Goal: Task Accomplishment & Management: Use online tool/utility

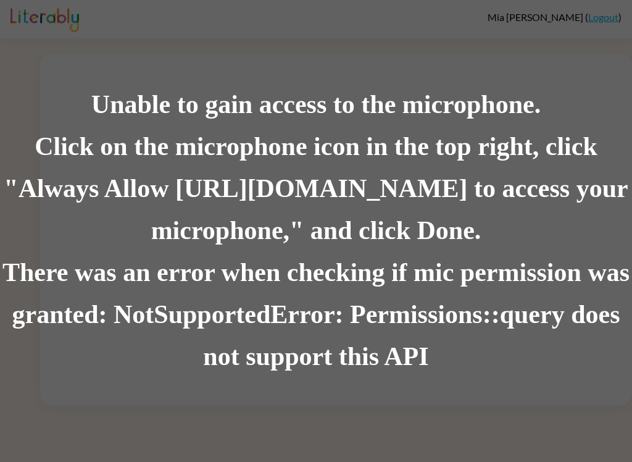
click at [245, 252] on div "There was an error when checking if mic permission was granted: NotSupportedErr…" at bounding box center [316, 315] width 632 height 126
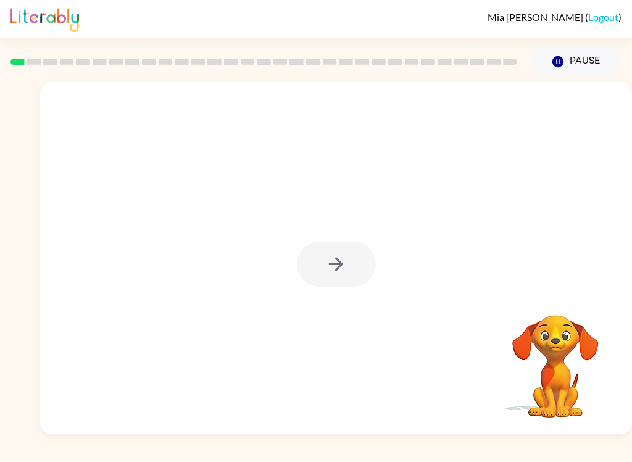
click at [337, 266] on div at bounding box center [336, 263] width 79 height 45
click at [358, 257] on button "button" at bounding box center [336, 263] width 79 height 45
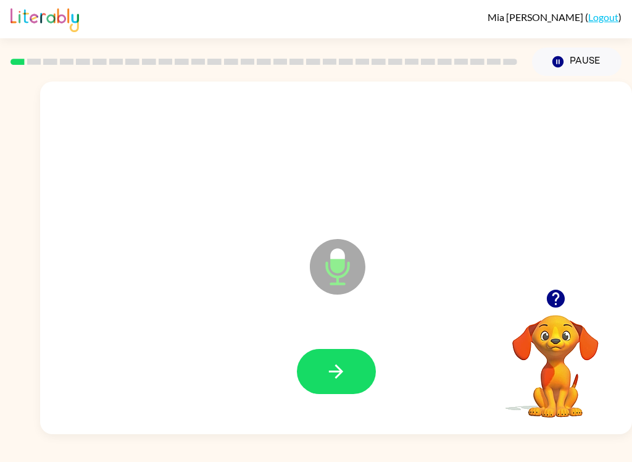
click at [333, 358] on button "button" at bounding box center [336, 371] width 79 height 45
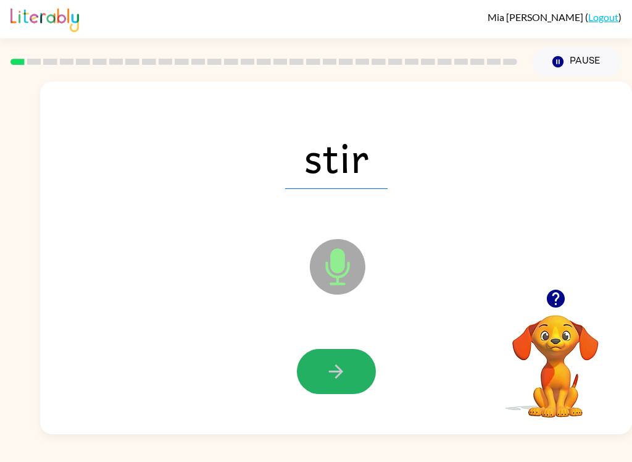
click at [325, 362] on button "button" at bounding box center [336, 371] width 79 height 45
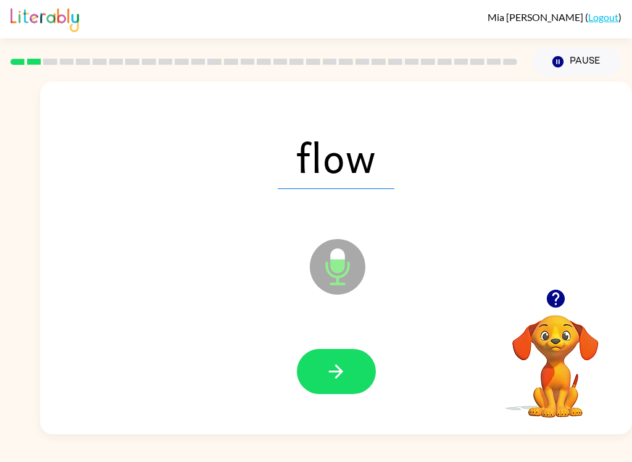
click at [345, 376] on icon "button" at bounding box center [336, 372] width 22 height 22
click at [345, 369] on icon "button" at bounding box center [336, 372] width 22 height 22
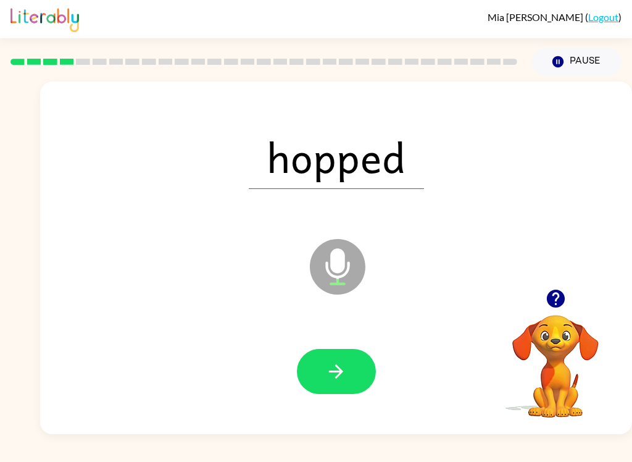
click at [313, 367] on button "button" at bounding box center [336, 371] width 79 height 45
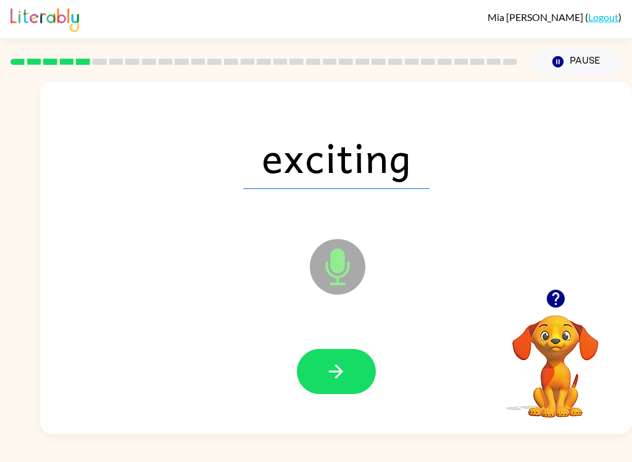
click at [335, 385] on button "button" at bounding box center [336, 371] width 79 height 45
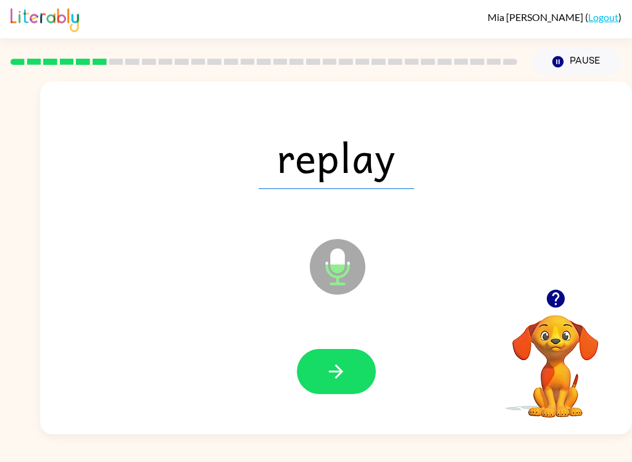
click at [324, 384] on button "button" at bounding box center [336, 371] width 79 height 45
click at [351, 365] on button "button" at bounding box center [336, 371] width 79 height 45
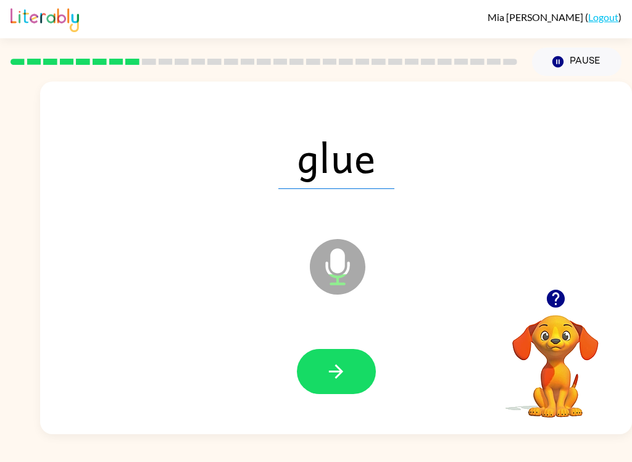
click at [340, 369] on icon "button" at bounding box center [336, 371] width 14 height 14
click at [322, 349] on button "button" at bounding box center [336, 371] width 79 height 45
click at [351, 364] on button "button" at bounding box center [336, 371] width 79 height 45
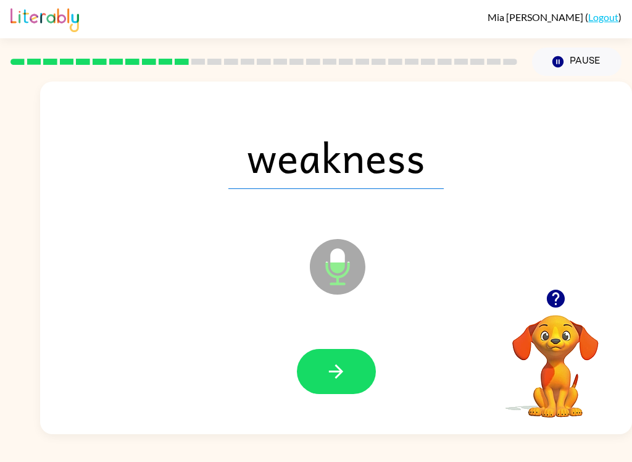
click at [353, 379] on button "button" at bounding box center [336, 371] width 79 height 45
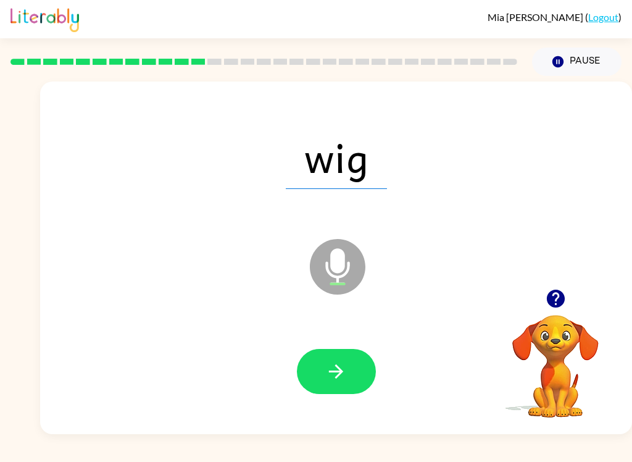
click at [347, 374] on button "button" at bounding box center [336, 371] width 79 height 45
click at [338, 375] on icon "button" at bounding box center [336, 371] width 14 height 14
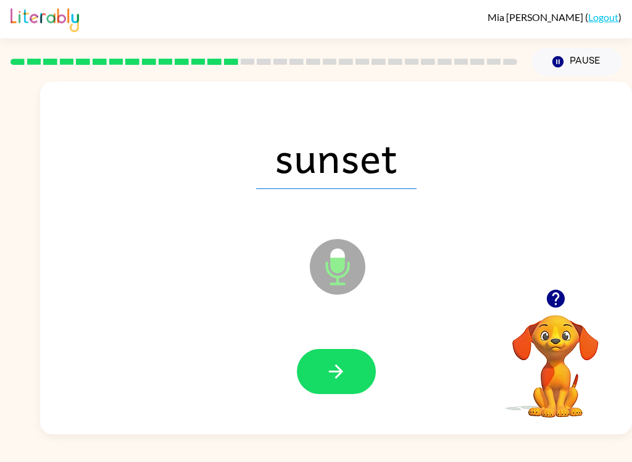
click at [327, 377] on icon "button" at bounding box center [336, 372] width 22 height 22
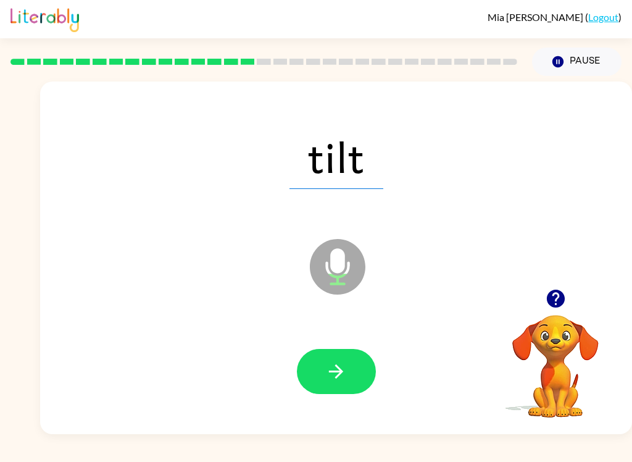
click at [342, 373] on icon "button" at bounding box center [336, 371] width 14 height 14
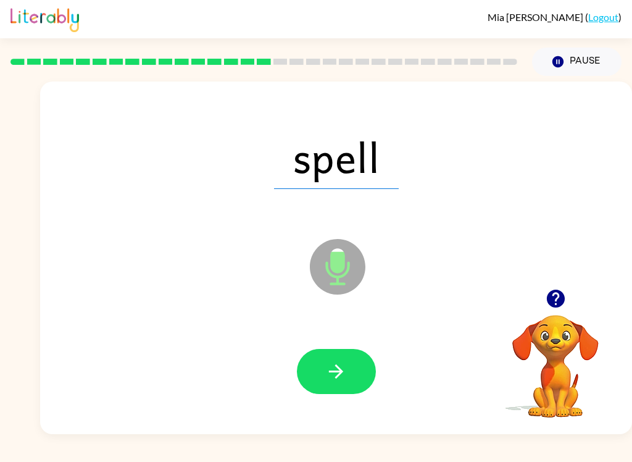
click at [342, 371] on icon "button" at bounding box center [336, 371] width 14 height 14
click at [338, 375] on icon "button" at bounding box center [336, 371] width 14 height 14
click at [345, 369] on icon "button" at bounding box center [336, 372] width 22 height 22
click at [344, 366] on icon "button" at bounding box center [336, 372] width 22 height 22
click at [341, 368] on icon "button" at bounding box center [336, 372] width 22 height 22
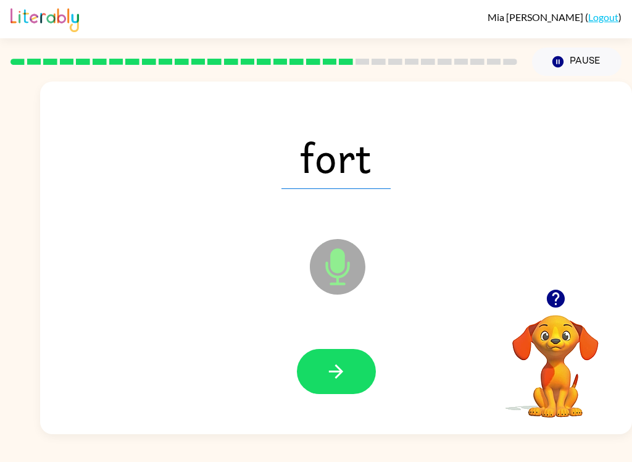
click at [337, 374] on icon "button" at bounding box center [336, 372] width 22 height 22
click at [345, 367] on icon "button" at bounding box center [336, 372] width 22 height 22
click at [334, 379] on icon "button" at bounding box center [336, 372] width 22 height 22
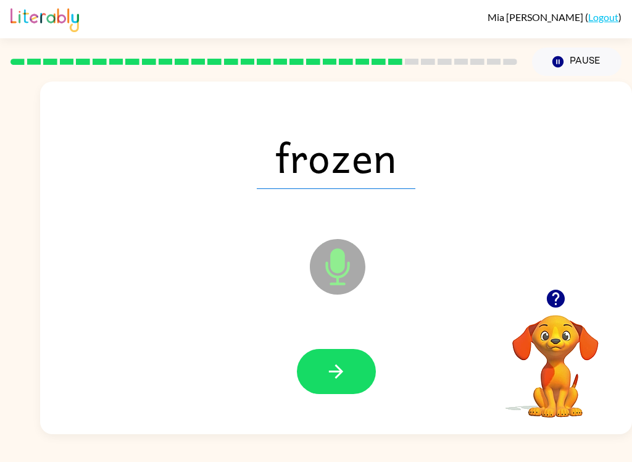
click at [304, 374] on button "button" at bounding box center [336, 371] width 79 height 45
click at [333, 382] on icon "button" at bounding box center [336, 372] width 22 height 22
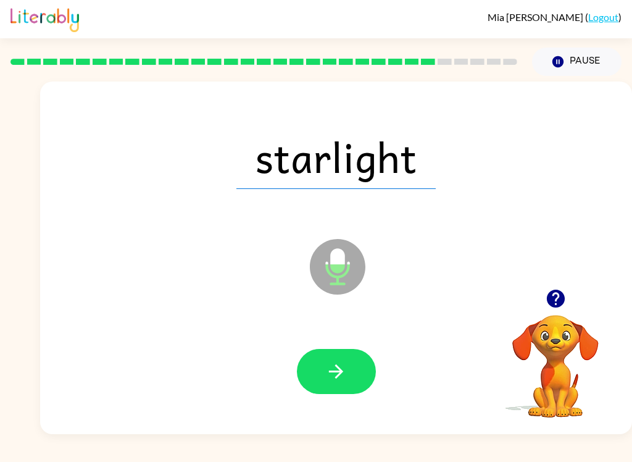
click at [334, 371] on icon "button" at bounding box center [336, 371] width 14 height 14
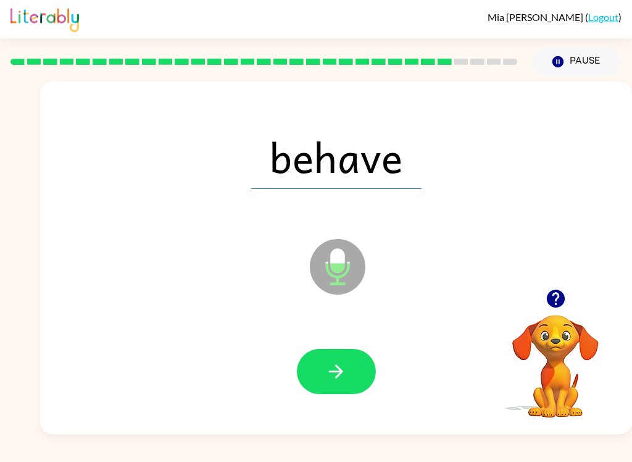
click at [348, 373] on button "button" at bounding box center [336, 371] width 79 height 45
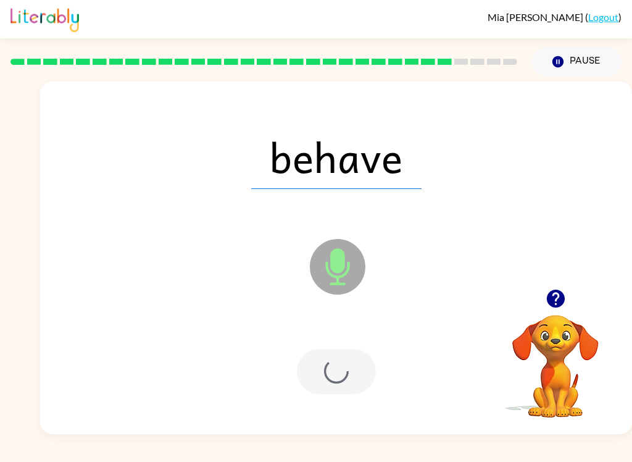
click at [348, 373] on div at bounding box center [336, 371] width 79 height 45
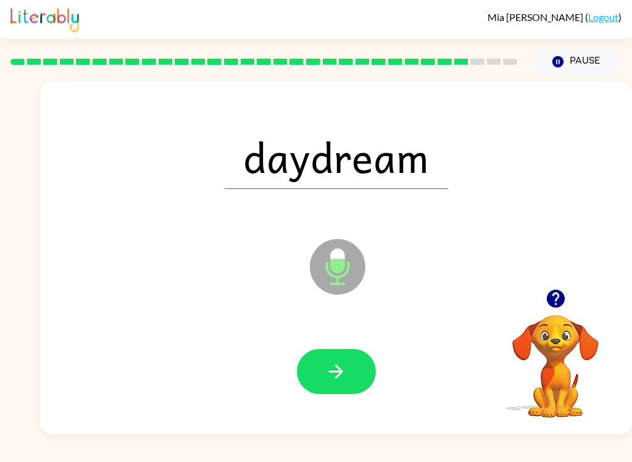
click at [341, 372] on icon "button" at bounding box center [336, 371] width 14 height 14
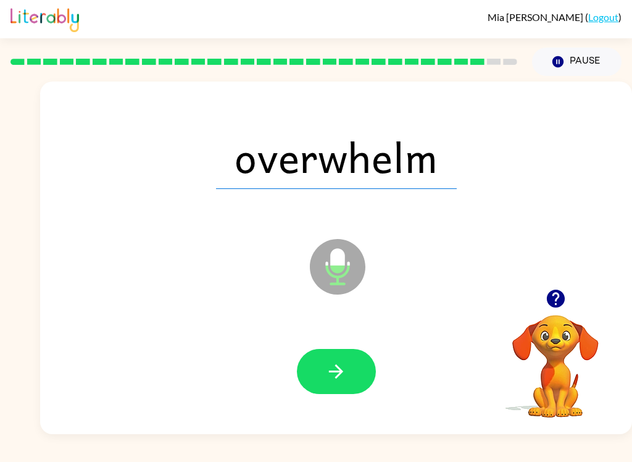
click at [344, 366] on icon "button" at bounding box center [336, 372] width 22 height 22
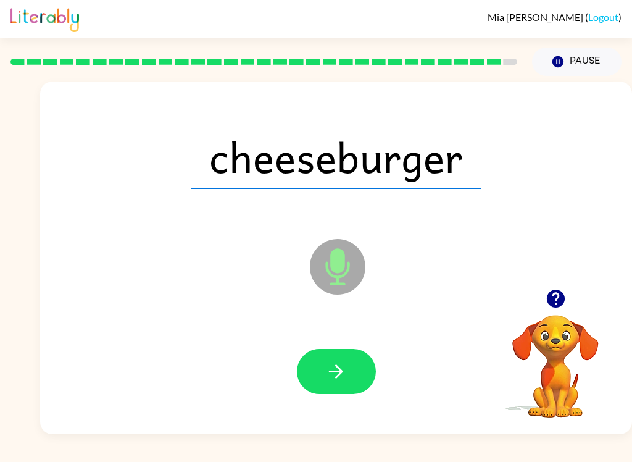
click at [331, 370] on icon "button" at bounding box center [336, 372] width 22 height 22
